Goal: Task Accomplishment & Management: Manage account settings

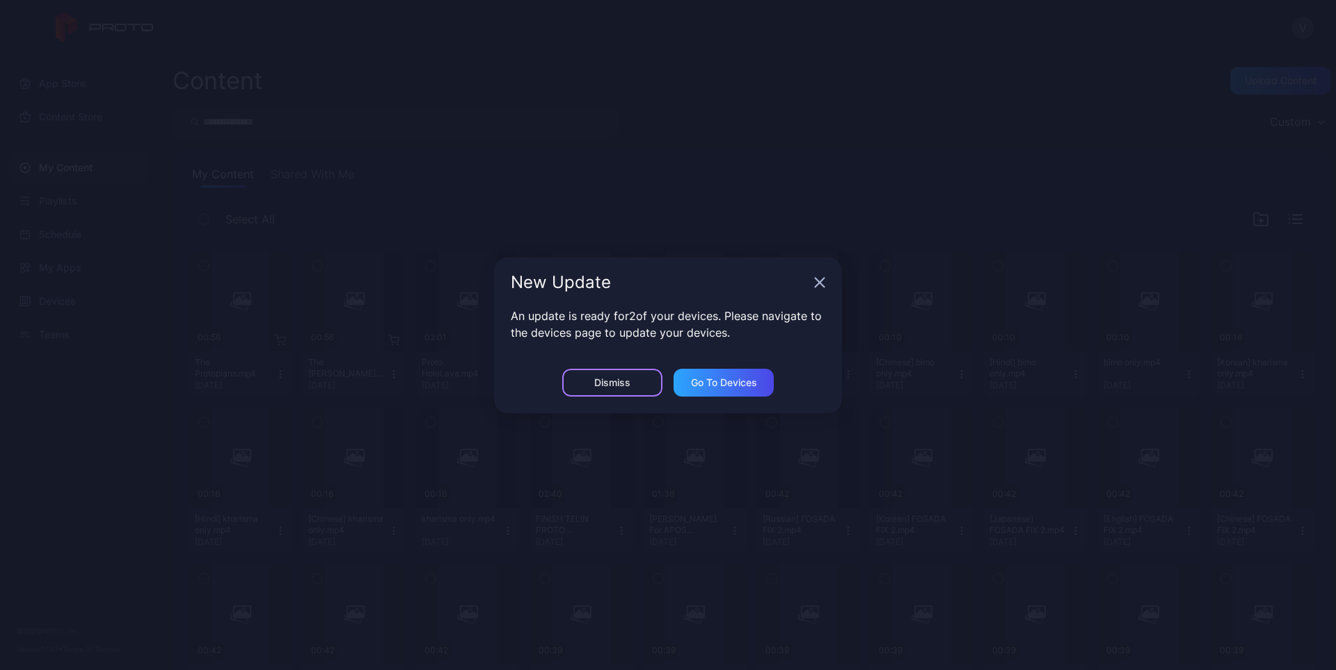
click at [619, 388] on div "Dismiss" at bounding box center [612, 382] width 36 height 11
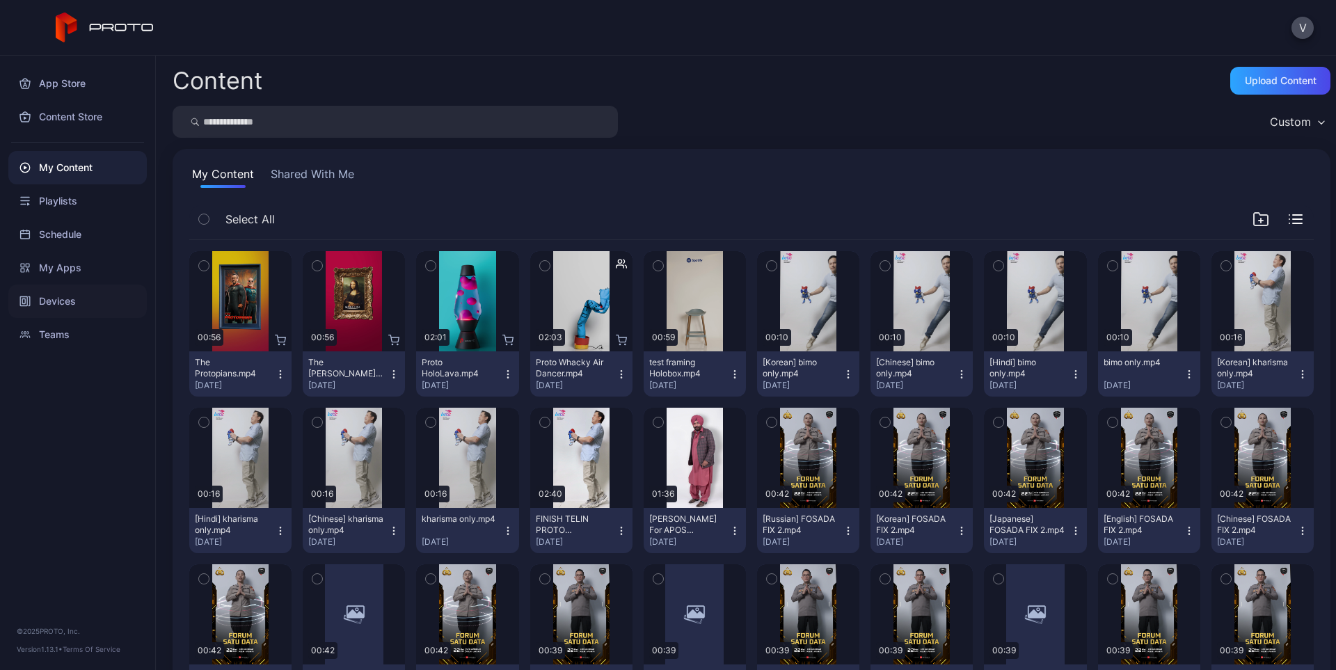
click at [66, 297] on div "Devices" at bounding box center [77, 301] width 138 height 33
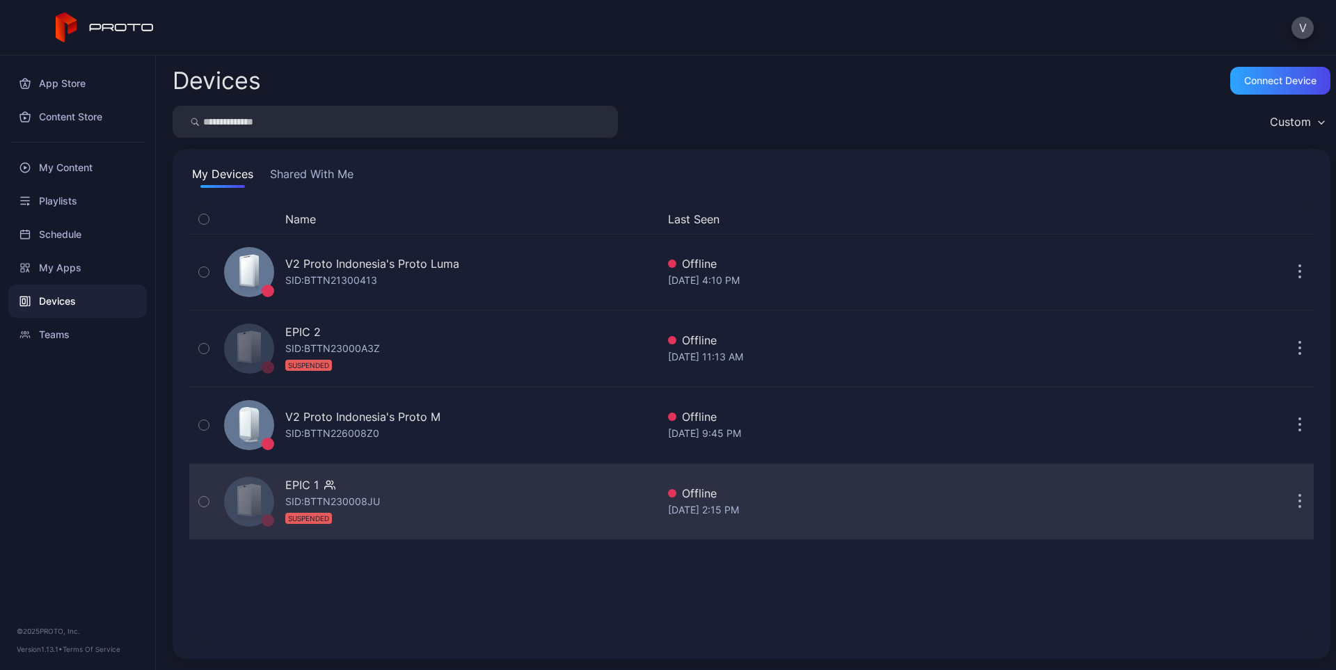
click at [355, 480] on div "EPIC 1" at bounding box center [332, 485] width 95 height 17
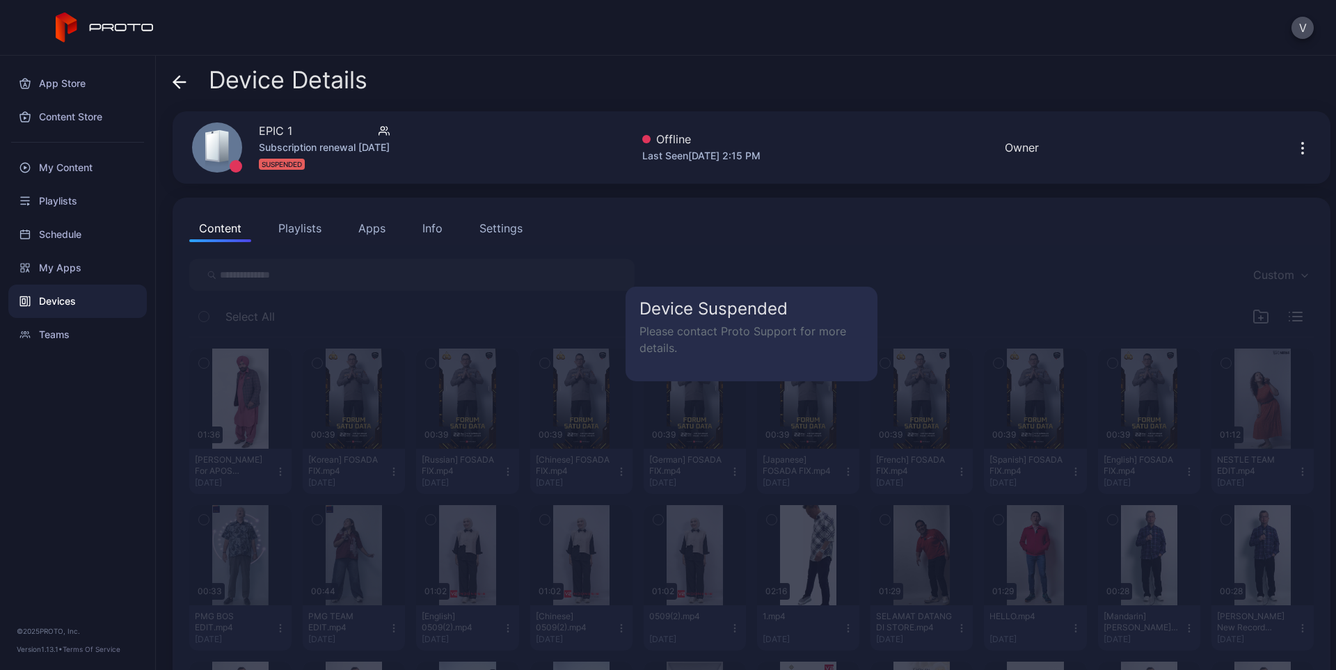
click at [502, 231] on div "Settings" at bounding box center [500, 228] width 43 height 17
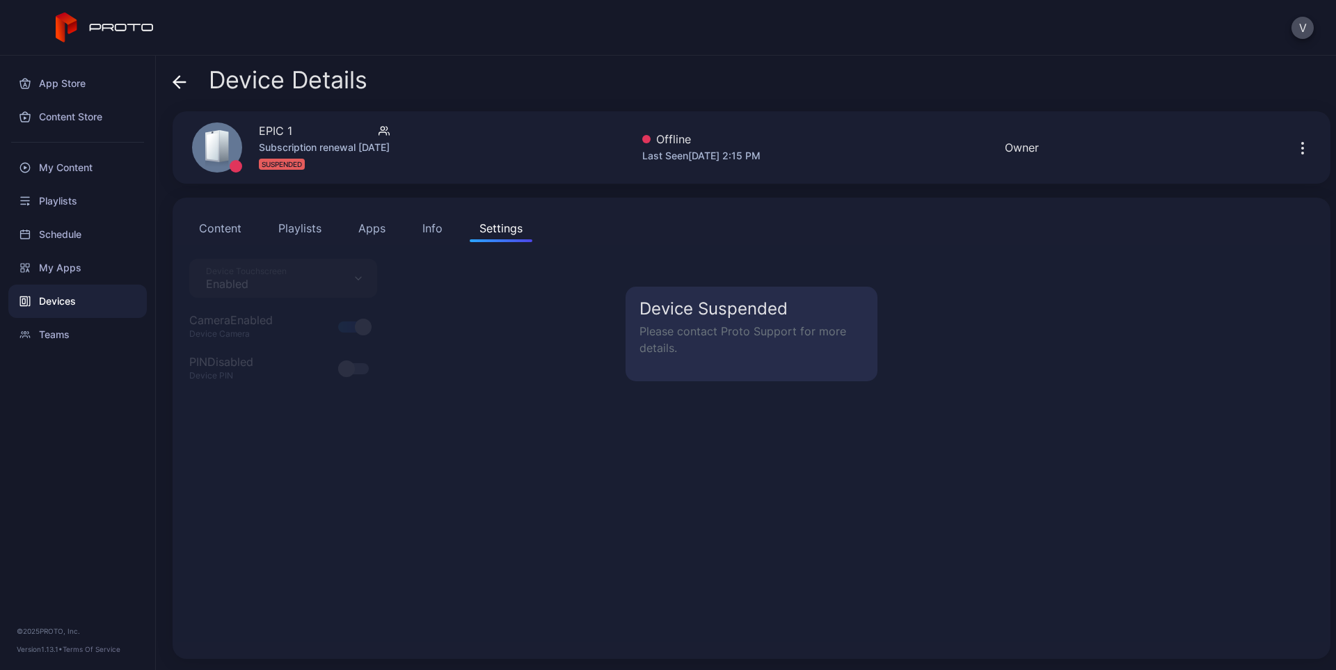
click at [431, 233] on div "Info" at bounding box center [432, 228] width 20 height 17
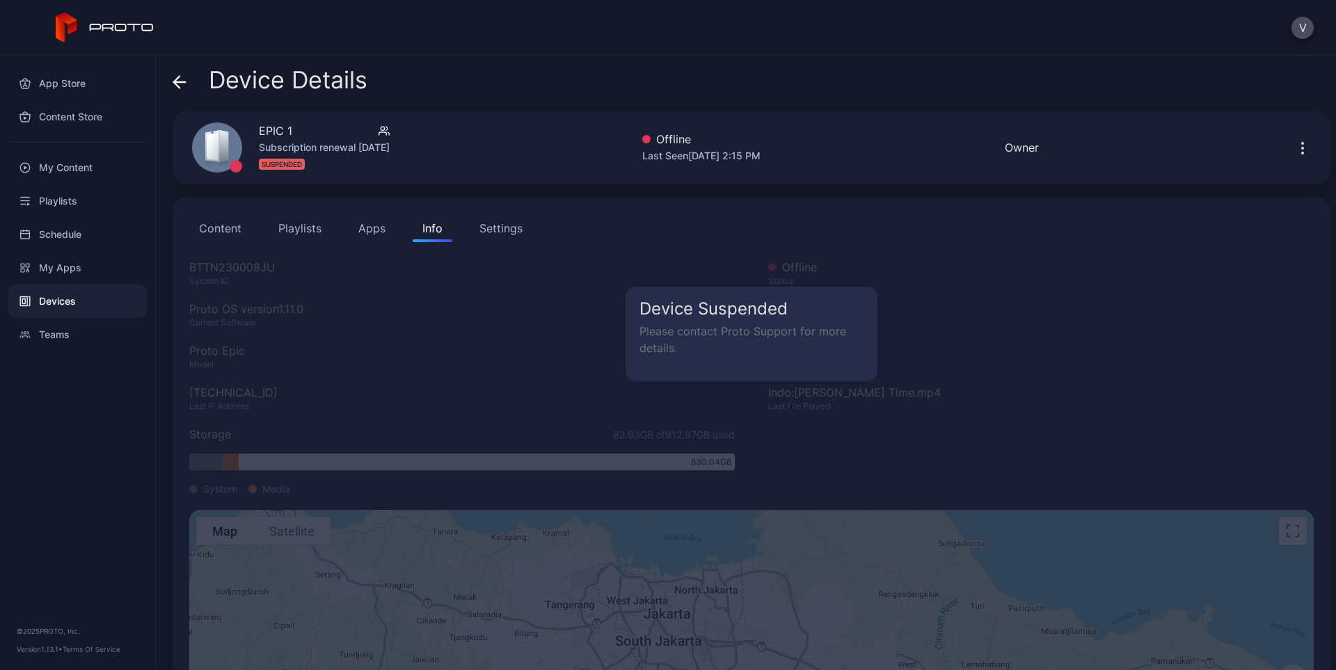
click at [369, 228] on button "Apps" at bounding box center [372, 228] width 47 height 28
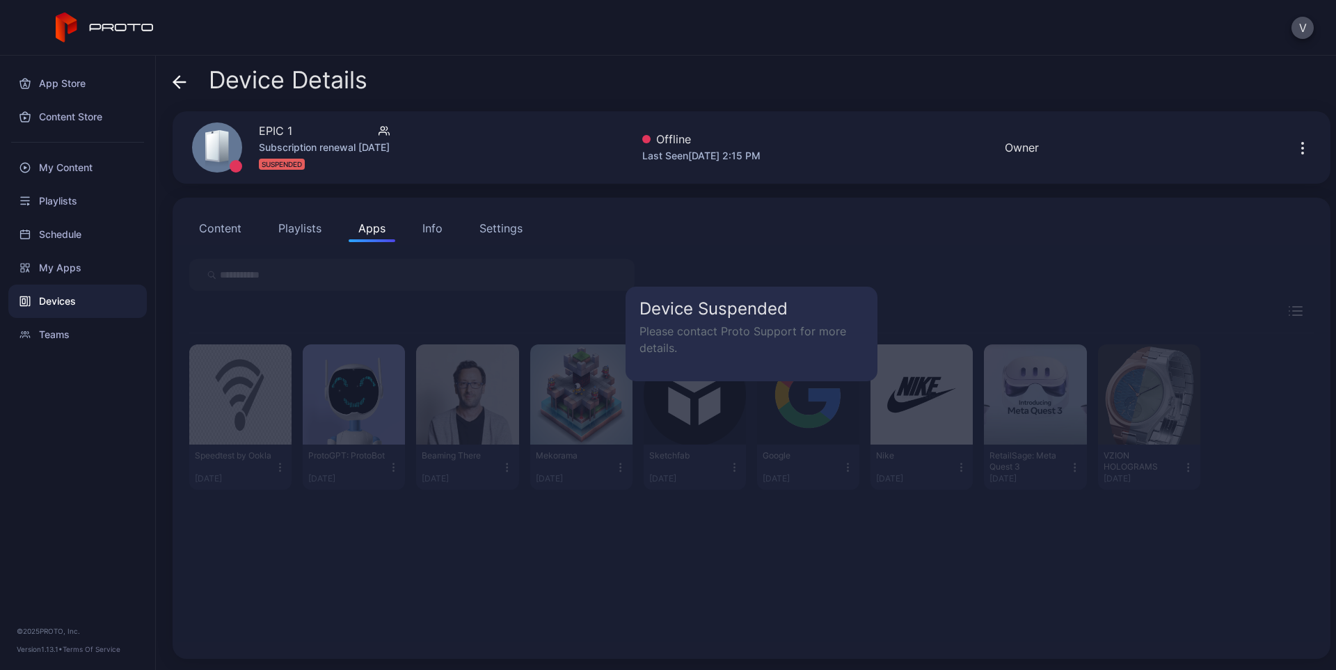
click at [307, 227] on button "Playlists" at bounding box center [300, 228] width 63 height 28
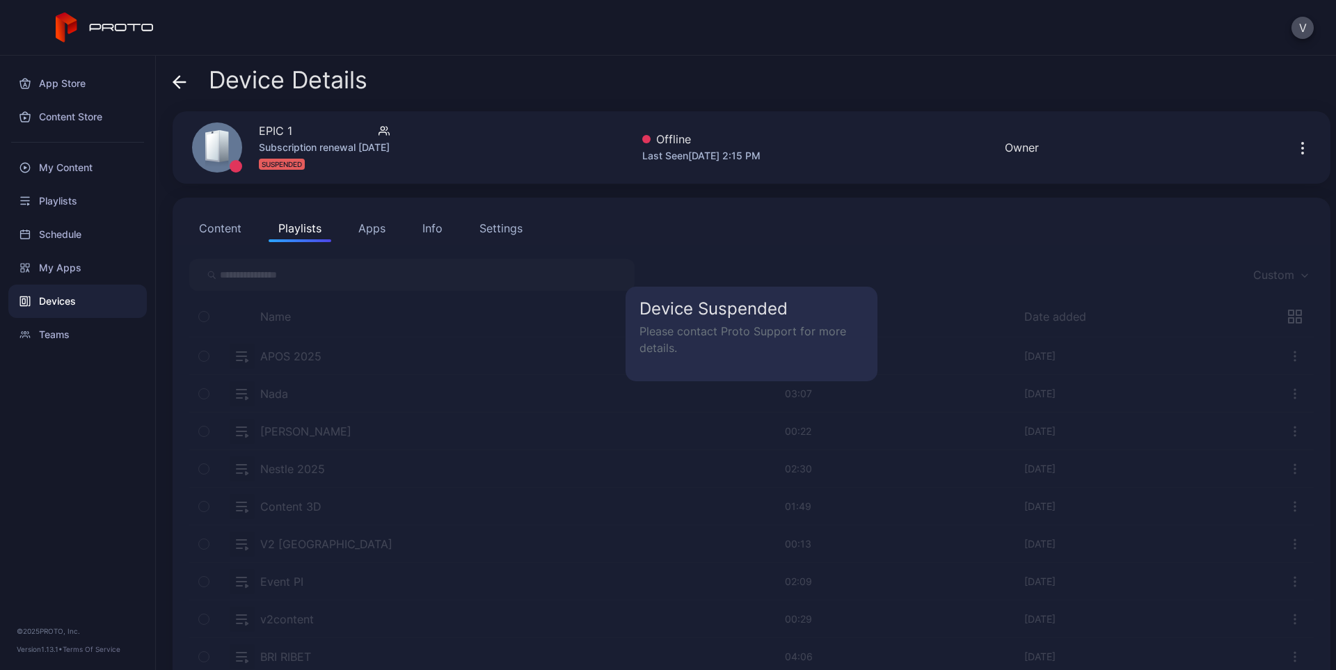
click at [307, 227] on button "Playlists" at bounding box center [300, 228] width 63 height 28
click at [182, 88] on icon at bounding box center [180, 82] width 14 height 14
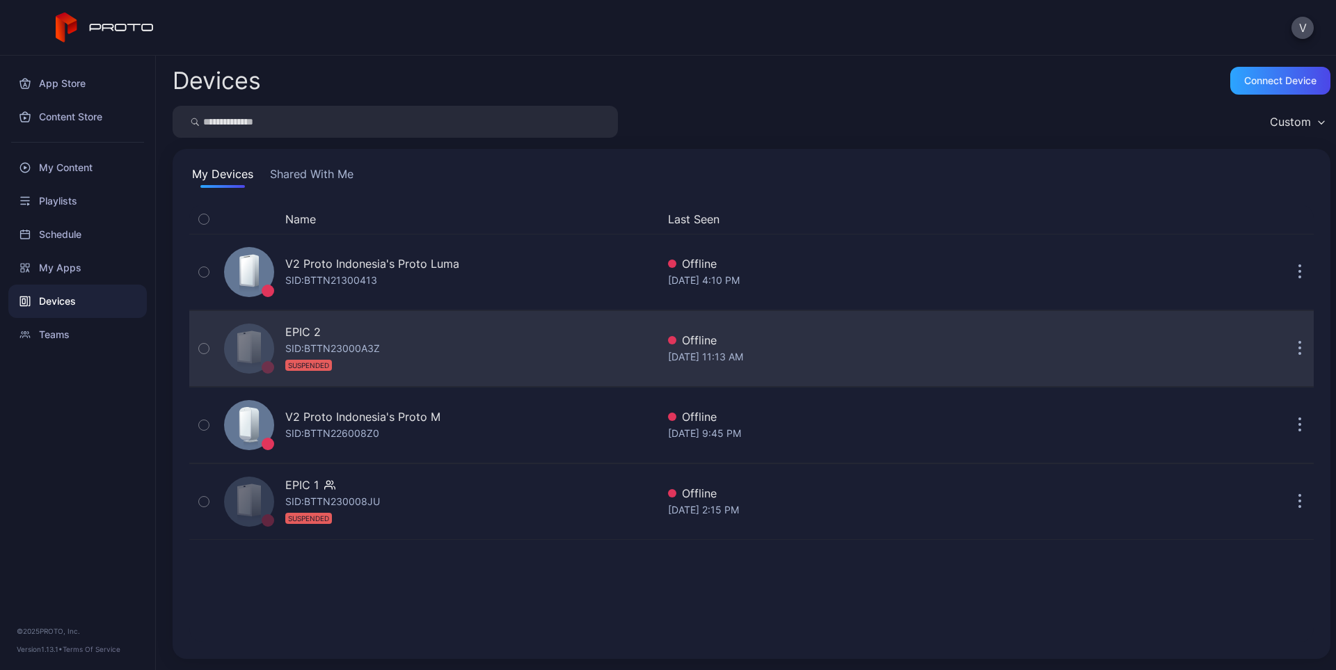
click at [250, 350] on icon at bounding box center [245, 348] width 12 height 28
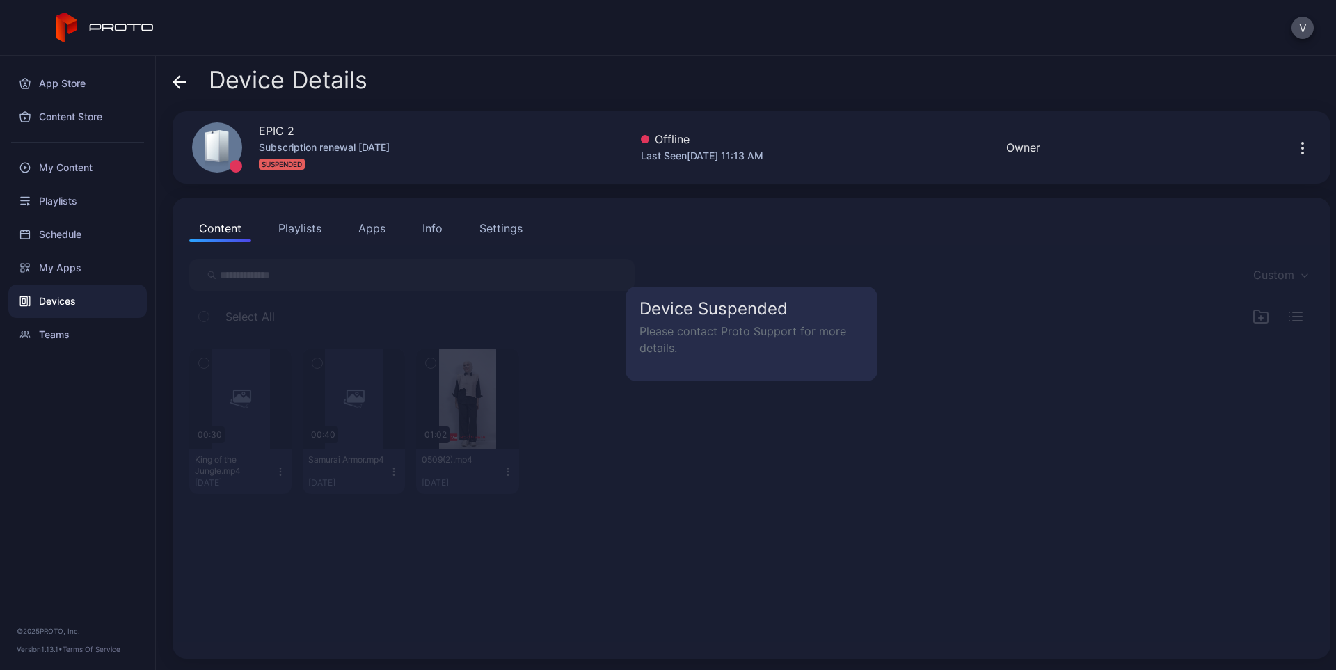
click at [317, 227] on button "Playlists" at bounding box center [300, 228] width 63 height 28
click at [183, 79] on icon at bounding box center [180, 82] width 14 height 14
